Goal: Book appointment/travel/reservation

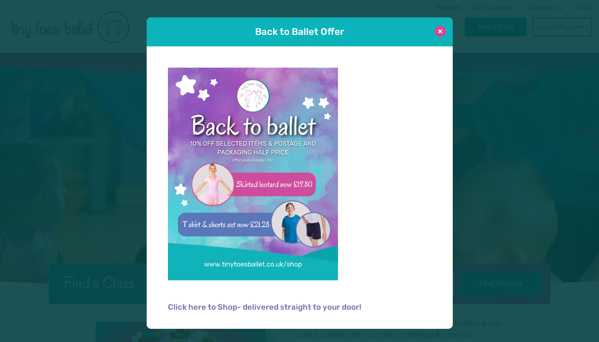
click at [442, 31] on button at bounding box center [439, 31] width 11 height 11
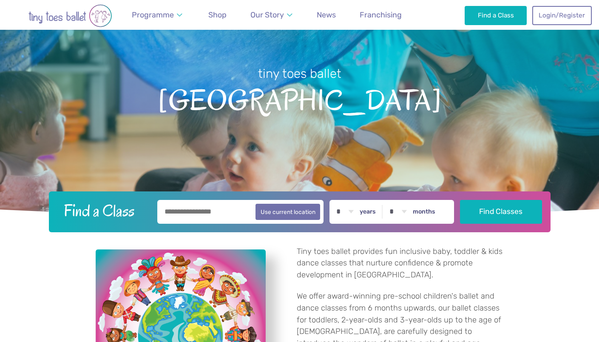
scroll to position [73, 0]
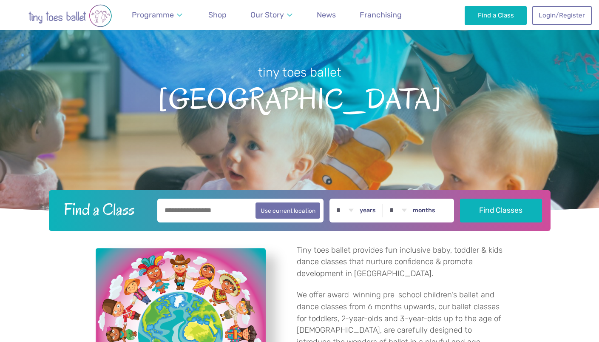
click at [209, 207] on input "text" at bounding box center [240, 211] width 167 height 24
click at [300, 214] on button "Use current location" at bounding box center [287, 210] width 65 height 16
type input "**********"
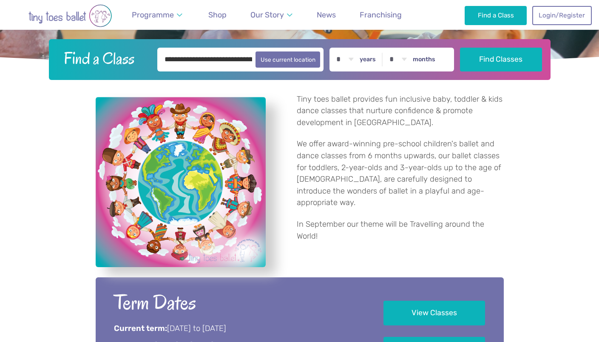
scroll to position [225, 0]
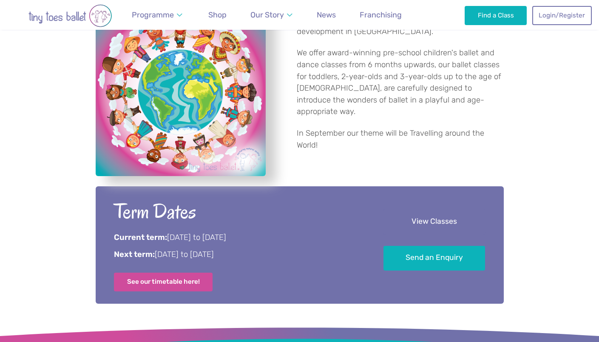
click at [427, 224] on link "View Classes" at bounding box center [434, 221] width 102 height 25
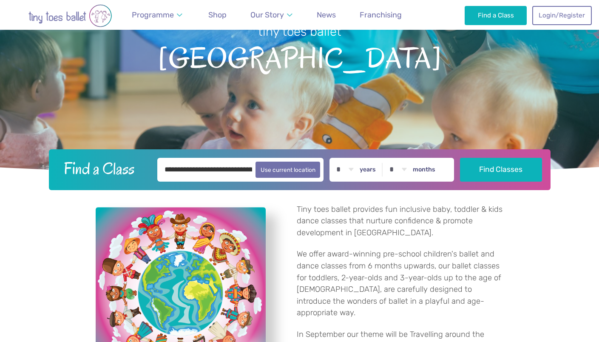
scroll to position [114, 0]
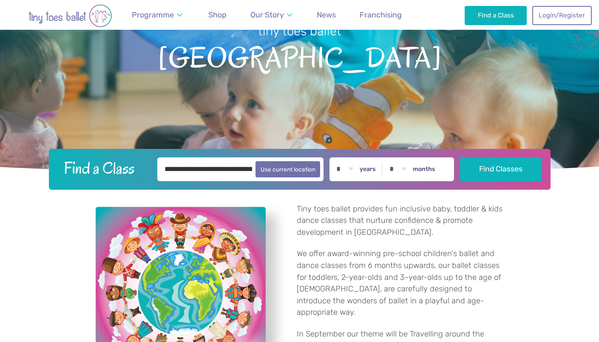
select select "*"
click at [484, 166] on button "Find Classes" at bounding box center [501, 169] width 82 height 24
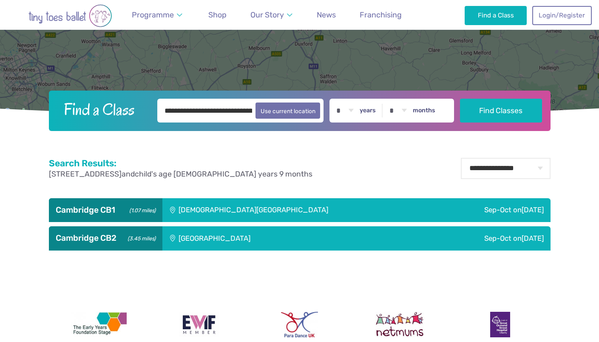
scroll to position [216, 0]
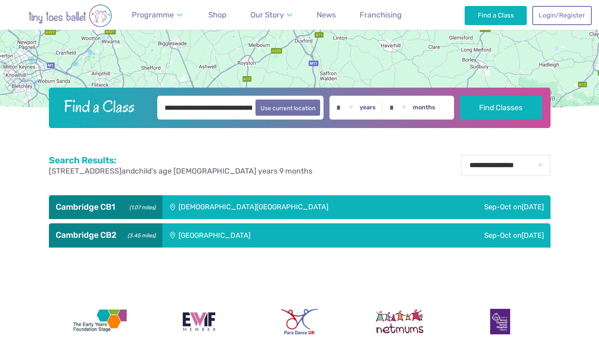
click at [236, 207] on div "[DEMOGRAPHIC_DATA][GEOGRAPHIC_DATA]" at bounding box center [298, 207] width 272 height 24
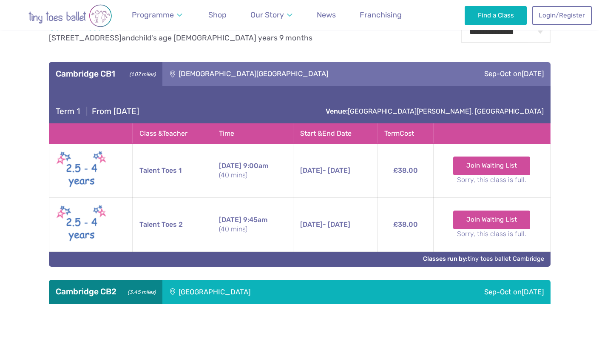
scroll to position [346, 0]
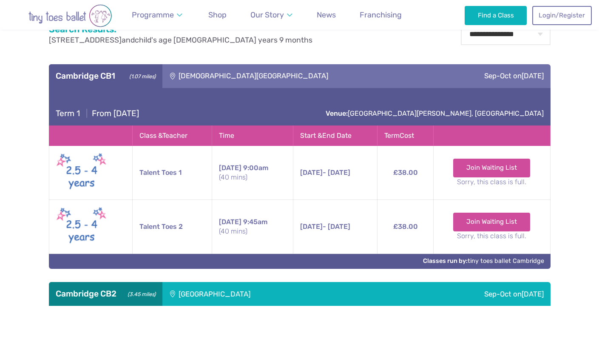
click at [179, 298] on div "[GEOGRAPHIC_DATA]" at bounding box center [271, 294] width 219 height 24
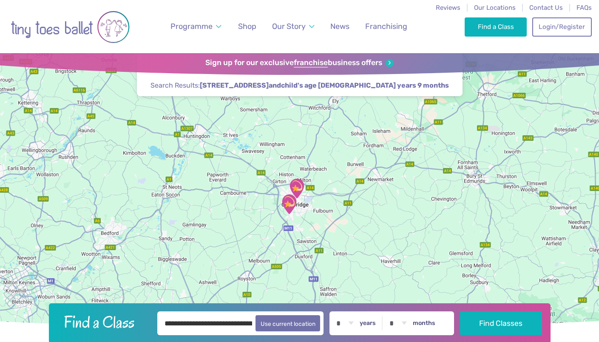
scroll to position [0, 0]
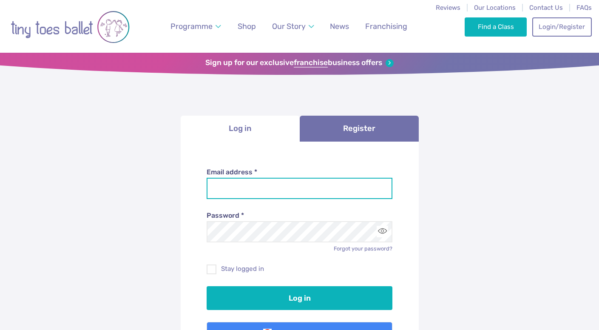
type input "**********"
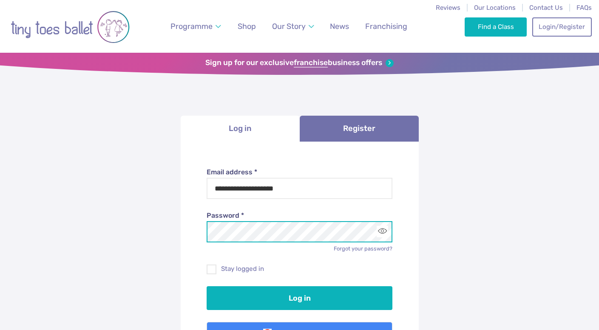
click at [299, 296] on button "Log in" at bounding box center [300, 298] width 186 height 24
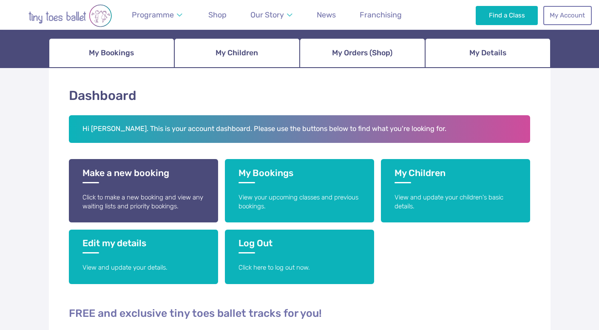
scroll to position [92, 0]
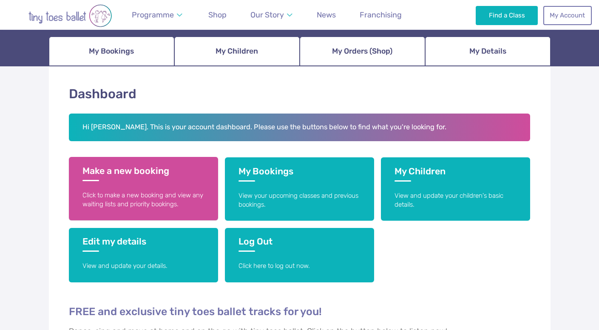
click at [149, 177] on h3 "Make a new booking" at bounding box center [143, 173] width 122 height 16
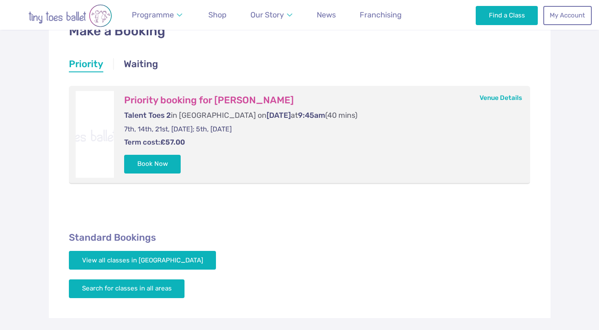
scroll to position [155, 0]
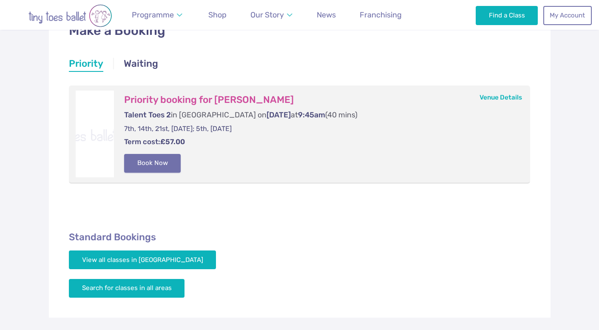
click at [151, 164] on button "Book Now" at bounding box center [152, 163] width 57 height 19
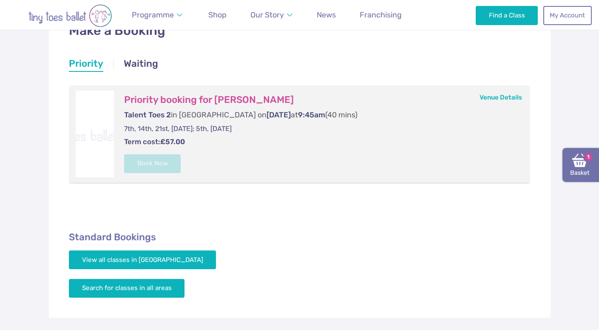
click at [584, 156] on span "1" at bounding box center [588, 157] width 10 height 10
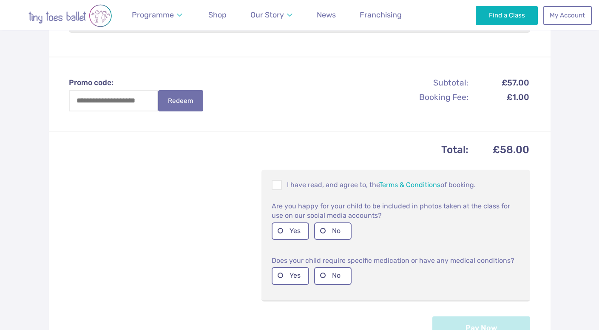
scroll to position [257, 0]
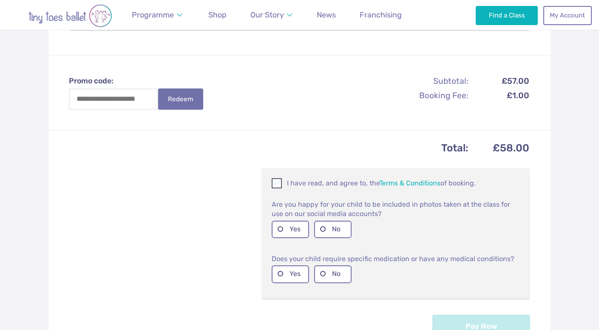
click at [277, 181] on span at bounding box center [276, 185] width 9 height 8
click at [327, 221] on label "No" at bounding box center [332, 229] width 37 height 17
click at [324, 270] on label "No" at bounding box center [332, 273] width 37 height 17
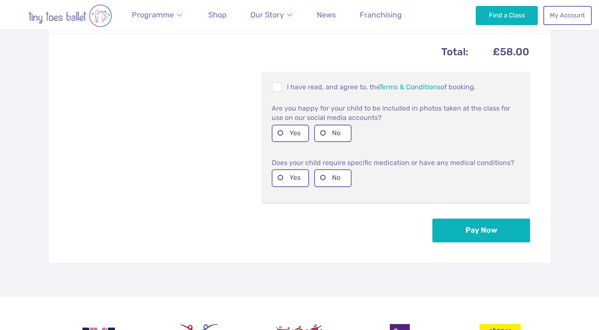
scroll to position [356, 0]
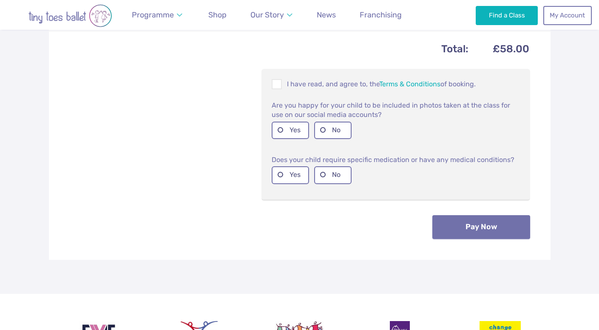
click at [507, 222] on button "Pay Now" at bounding box center [481, 227] width 98 height 24
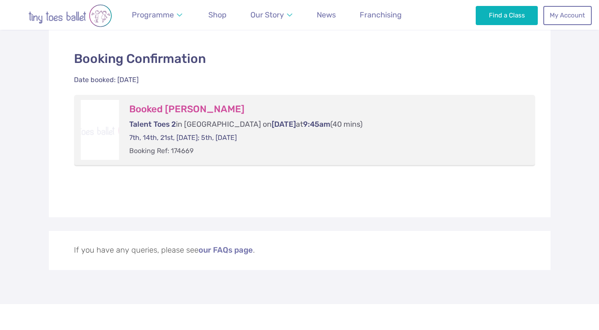
scroll to position [178, 0]
